Goal: Information Seeking & Learning: Check status

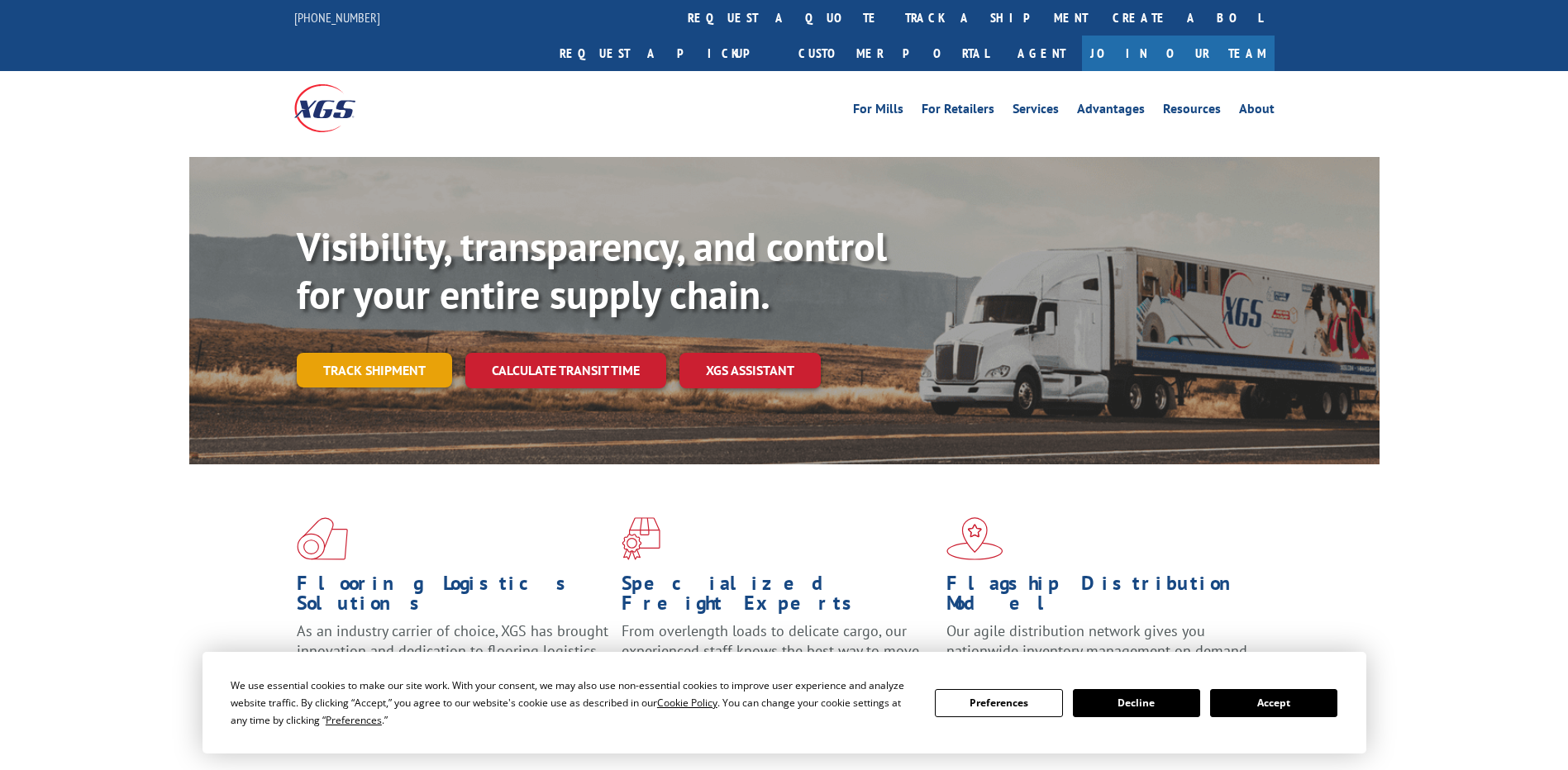
click at [362, 353] on link "Track shipment" at bounding box center [375, 370] width 156 height 34
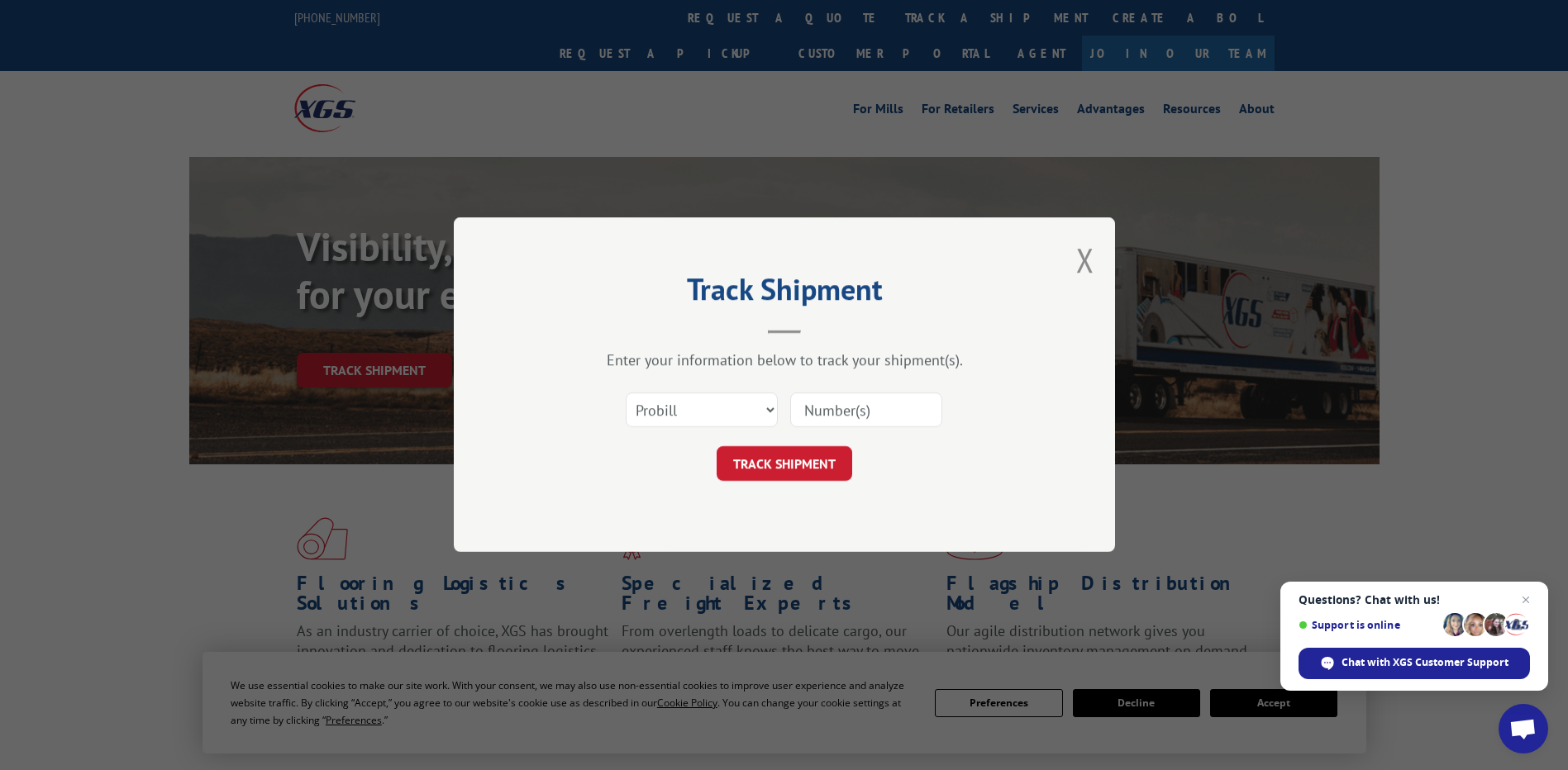
click at [846, 404] on input at bounding box center [866, 411] width 152 height 34
paste input "662299665"
type input "662299665"
click at [824, 461] on button "TRACK SHIPMENT" at bounding box center [784, 464] width 136 height 34
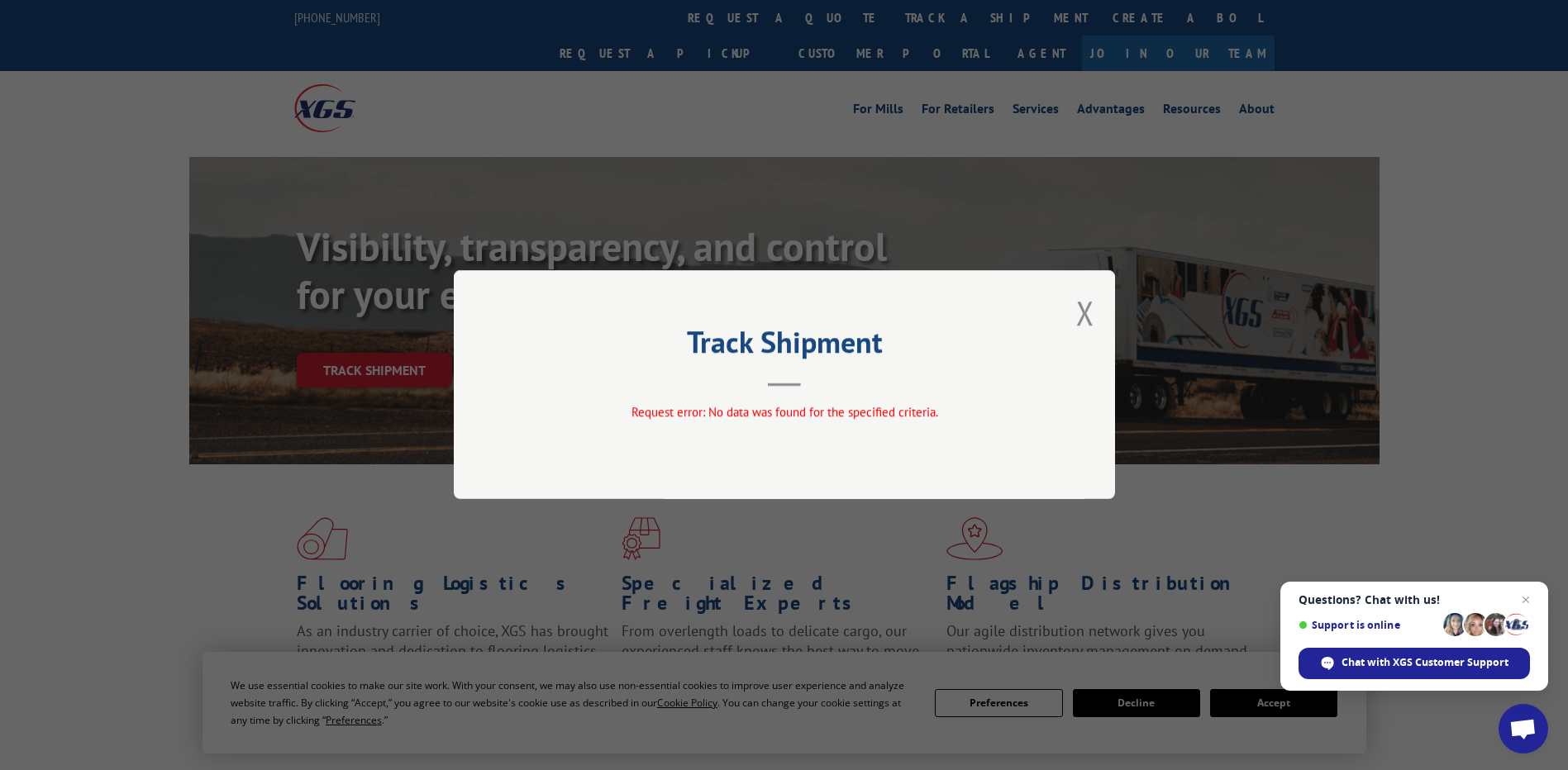
click at [1072, 310] on div "Track Shipment Request error: No data was found for the specified criteria." at bounding box center [784, 385] width 661 height 229
click at [1083, 312] on button "Close modal" at bounding box center [1085, 313] width 18 height 43
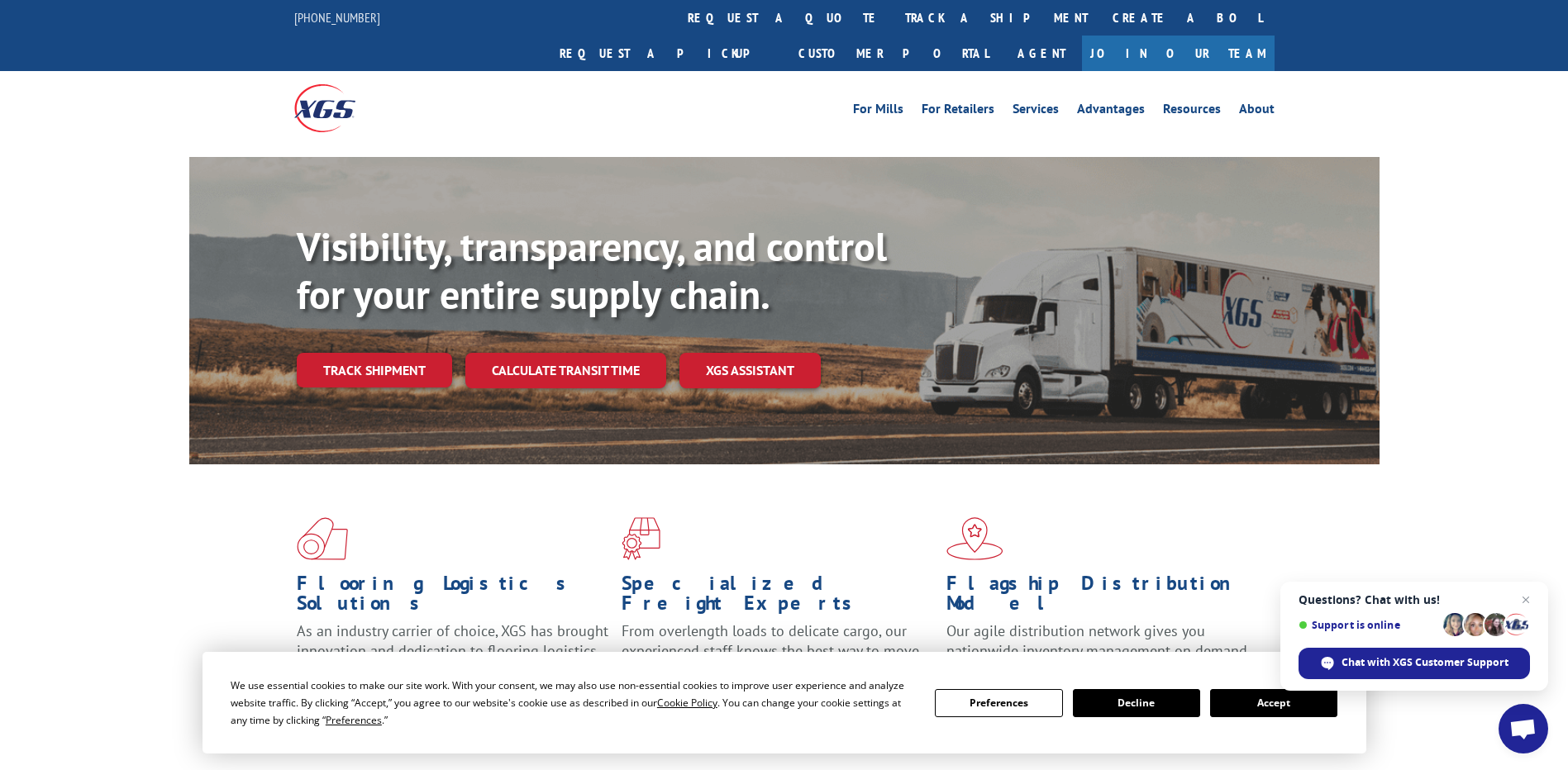
click at [348, 353] on link "Track shipment" at bounding box center [375, 370] width 156 height 34
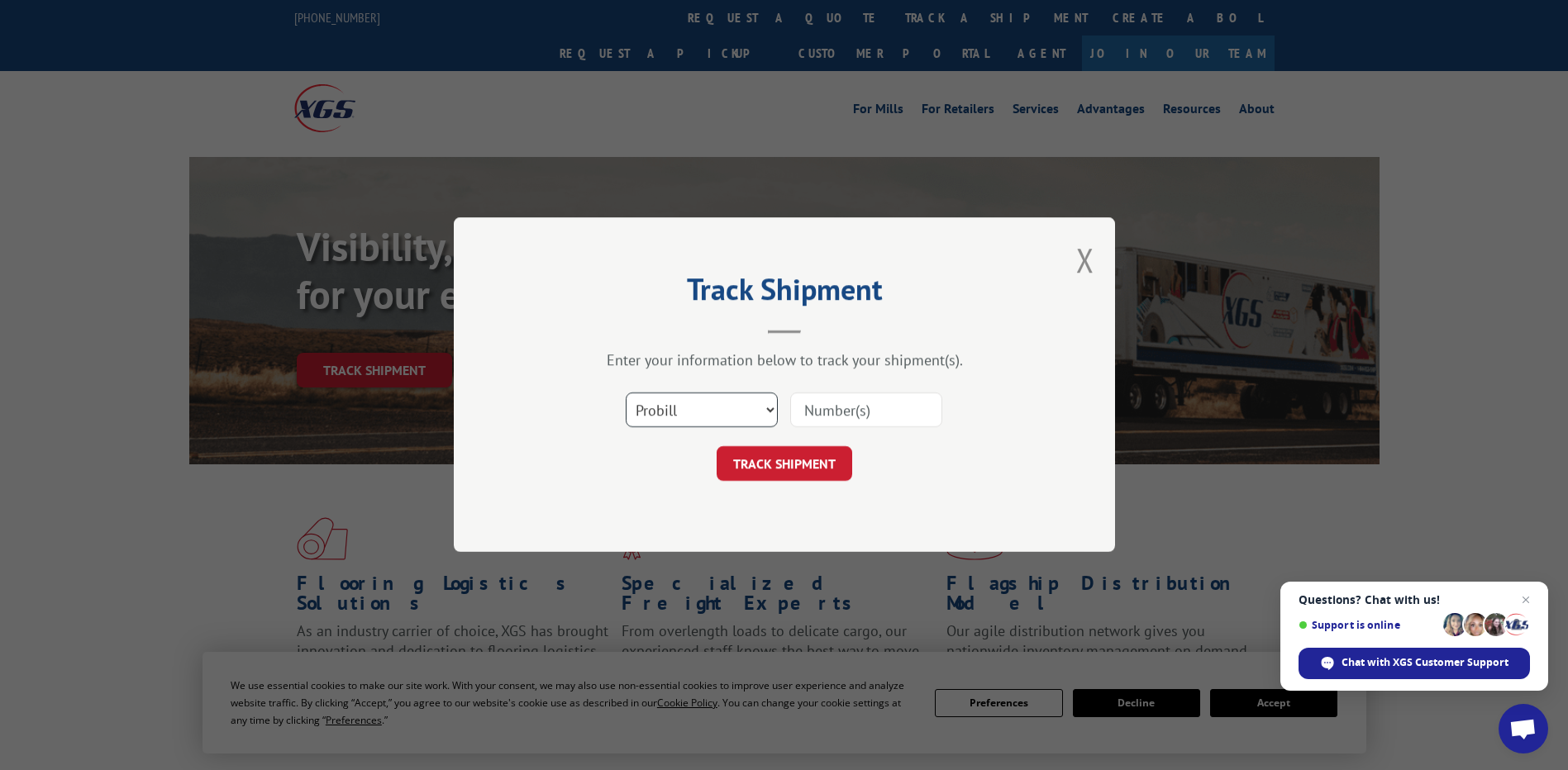
click at [701, 405] on select "Select category... Probill BOL PO" at bounding box center [702, 411] width 152 height 34
select select "bol"
click at [626, 394] on select "Select category... Probill BOL PO" at bounding box center [702, 411] width 152 height 34
click at [827, 408] on input at bounding box center [866, 411] width 152 height 34
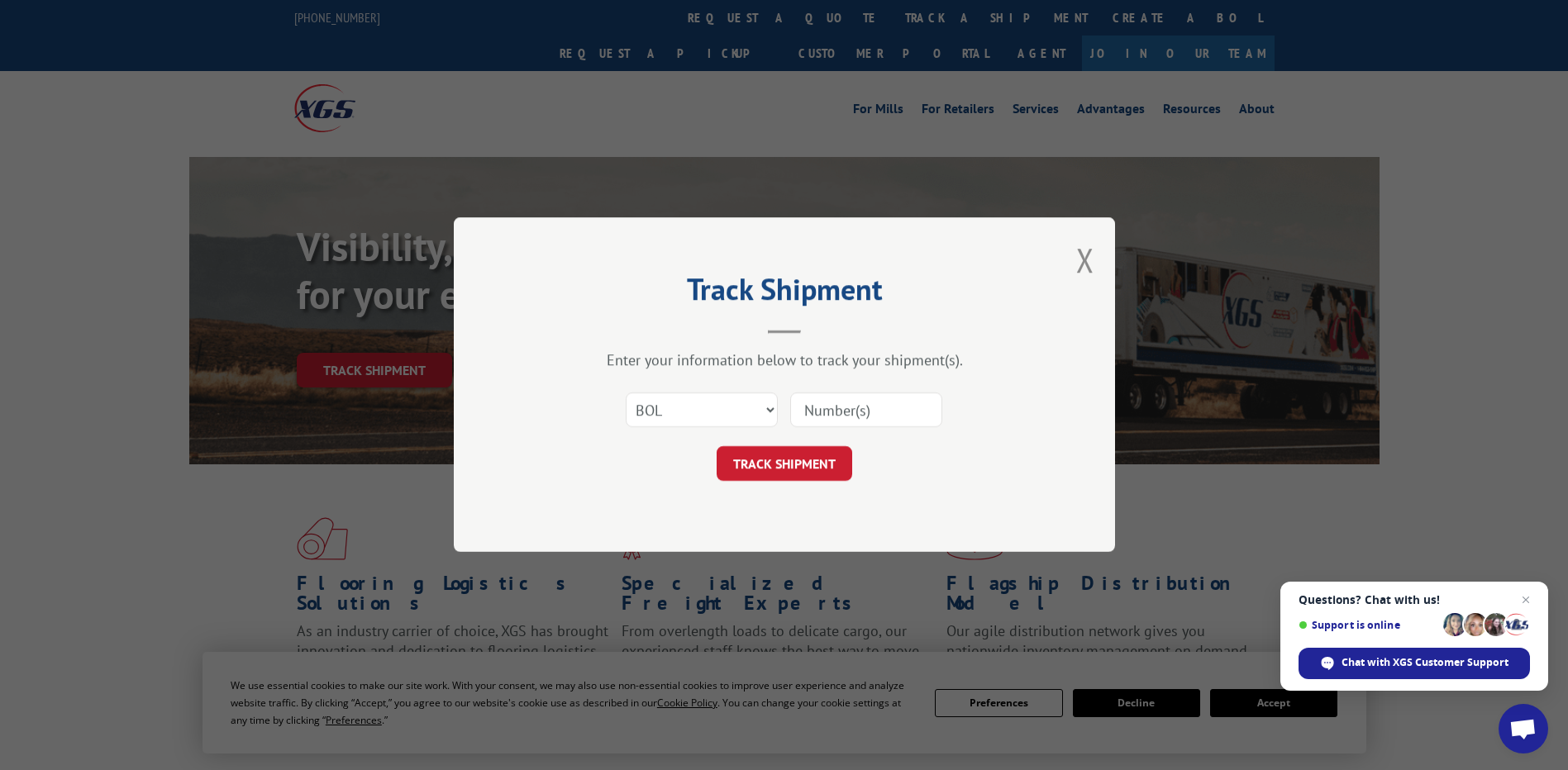
paste input "662299665"
type input "662299665"
click at [823, 453] on button "TRACK SHIPMENT" at bounding box center [784, 464] width 136 height 34
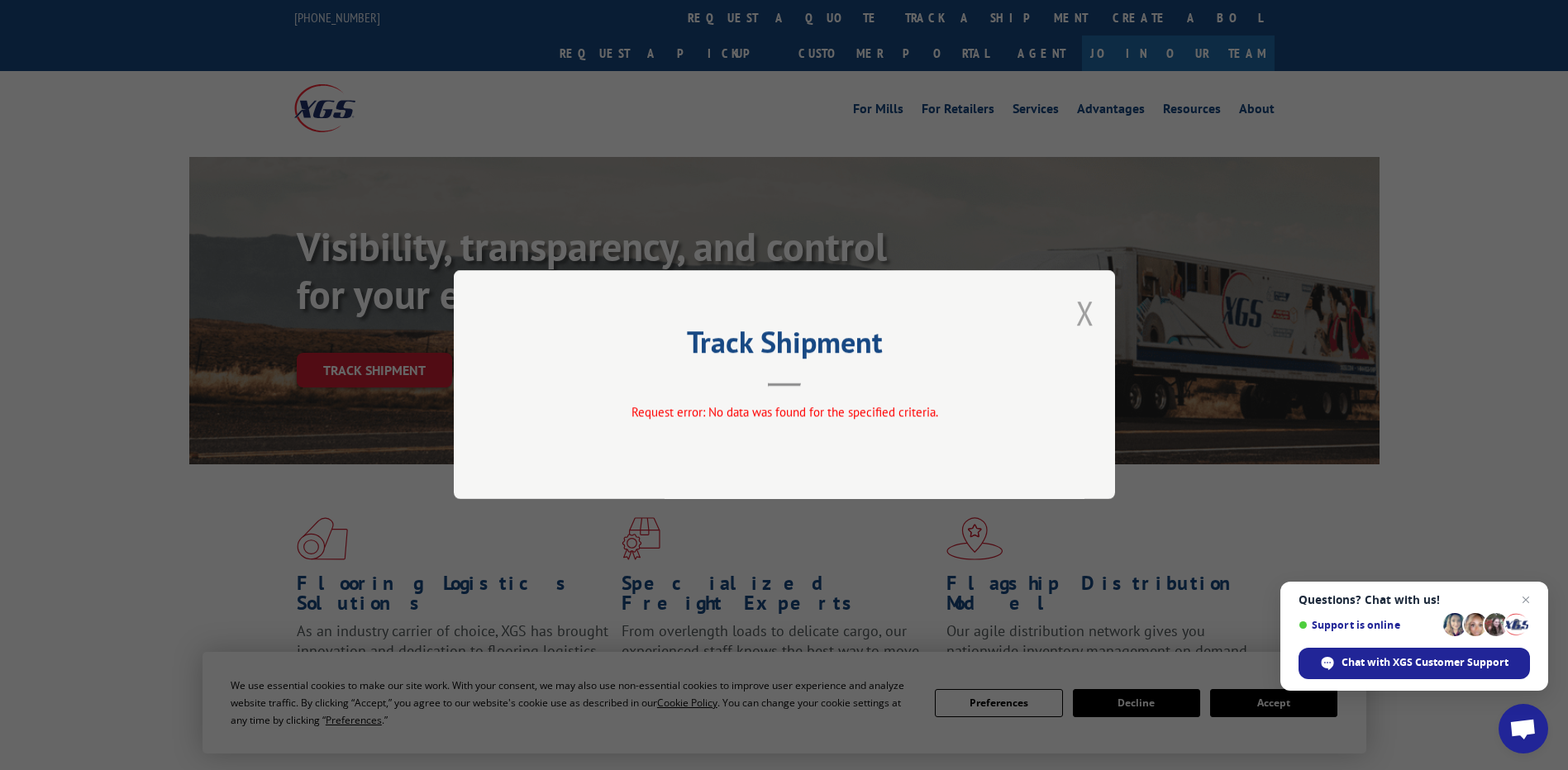
click at [1087, 312] on button "Close modal" at bounding box center [1085, 313] width 18 height 43
